Goal: Information Seeking & Learning: Check status

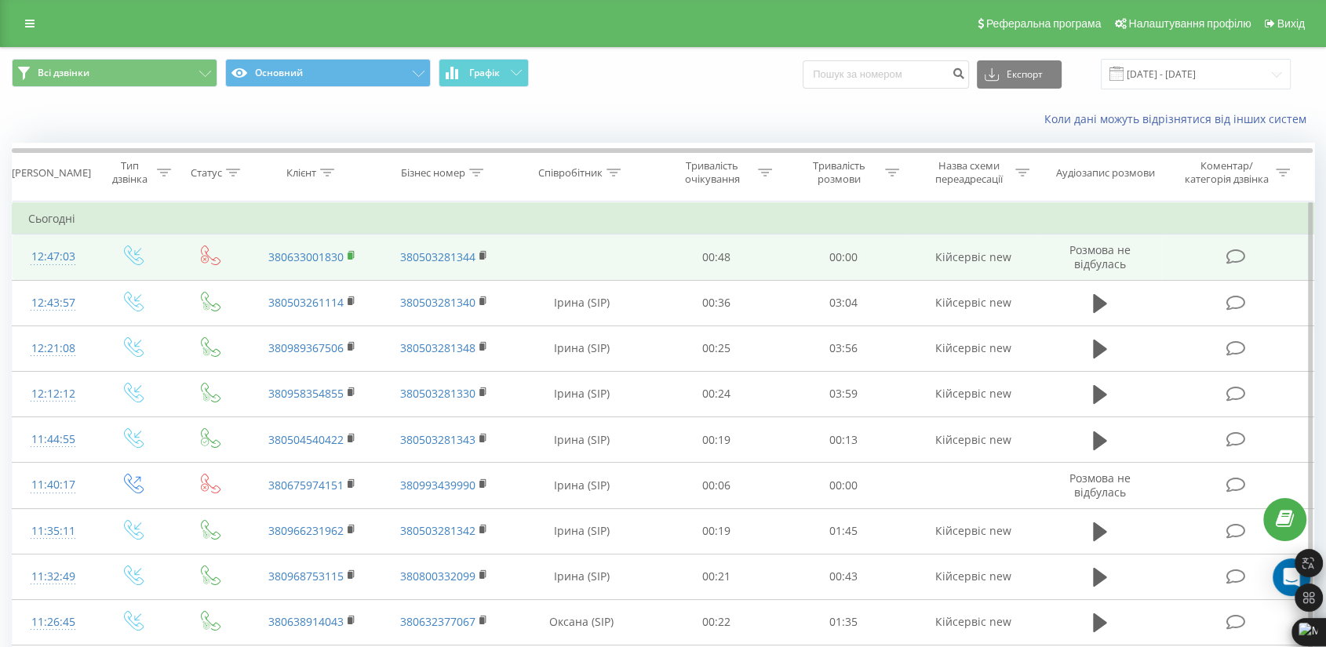
click at [349, 253] on rect at bounding box center [350, 256] width 5 height 7
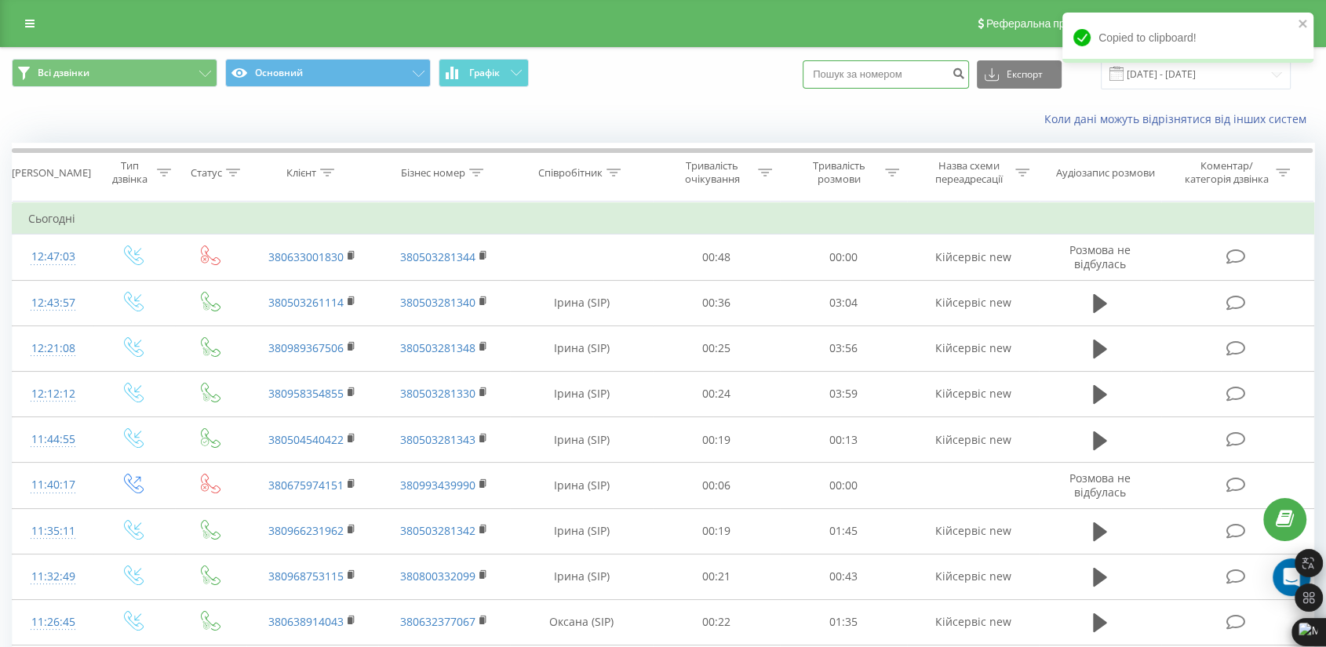
paste input "380633001830"
drag, startPoint x: 848, startPoint y: 74, endPoint x: 797, endPoint y: 79, distance: 50.5
click at [797, 79] on div "Всі дзвінки Основний Графік 380633001830 Експорт .csv .xls .xlsx [DATE] - [DATE]" at bounding box center [663, 74] width 1303 height 31
type input "0633001830"
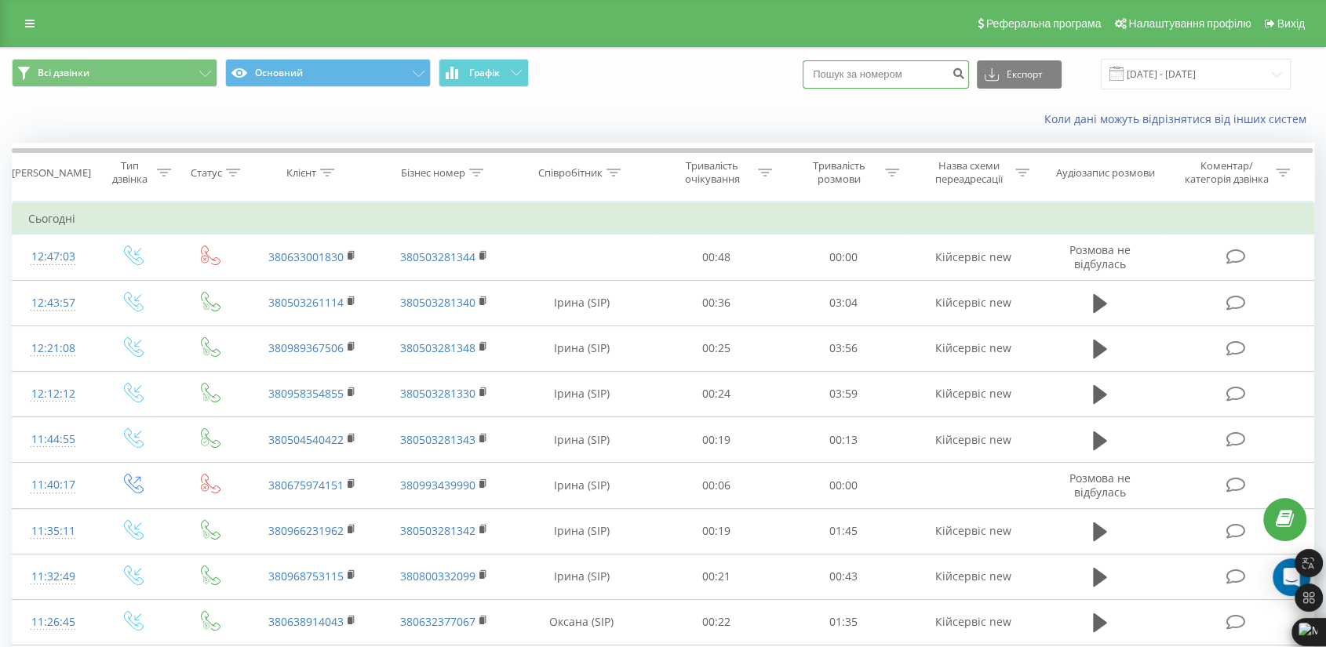
click at [898, 79] on input at bounding box center [886, 74] width 166 height 28
paste input "380688552254"
type input "380688552254"
